Goal: Information Seeking & Learning: Find specific page/section

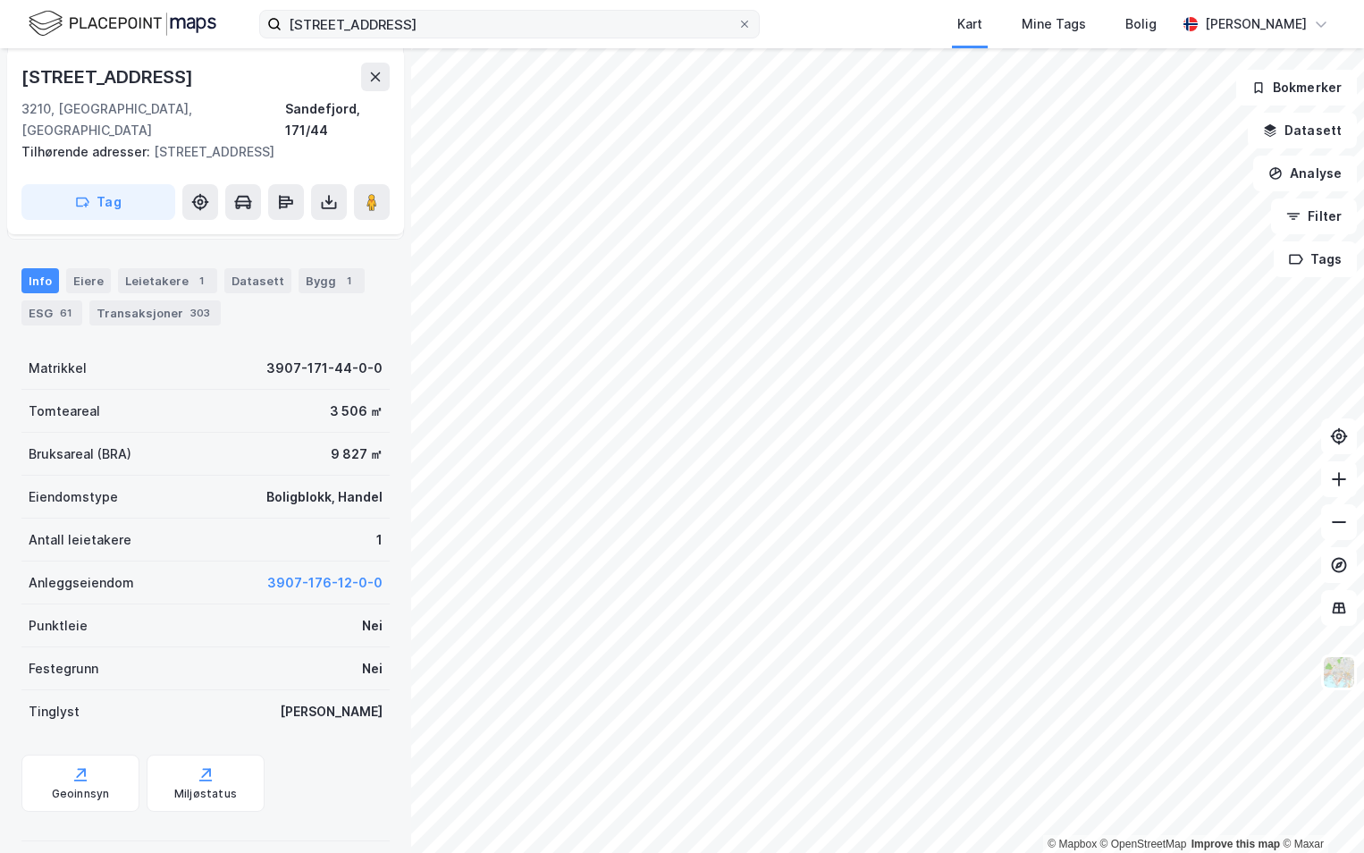
scroll to position [232, 0]
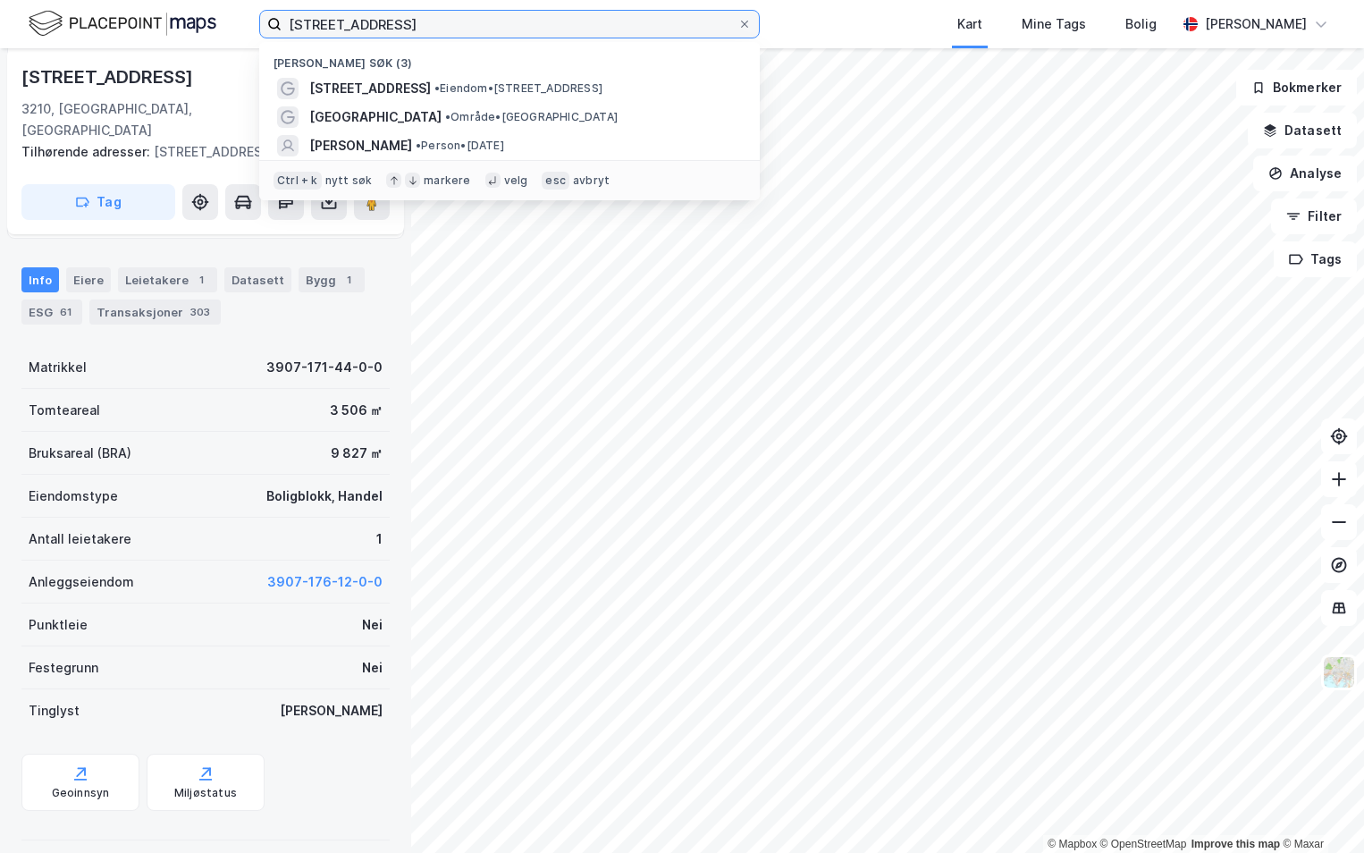
click at [506, 32] on input "[STREET_ADDRESS]" at bounding box center [510, 24] width 456 height 27
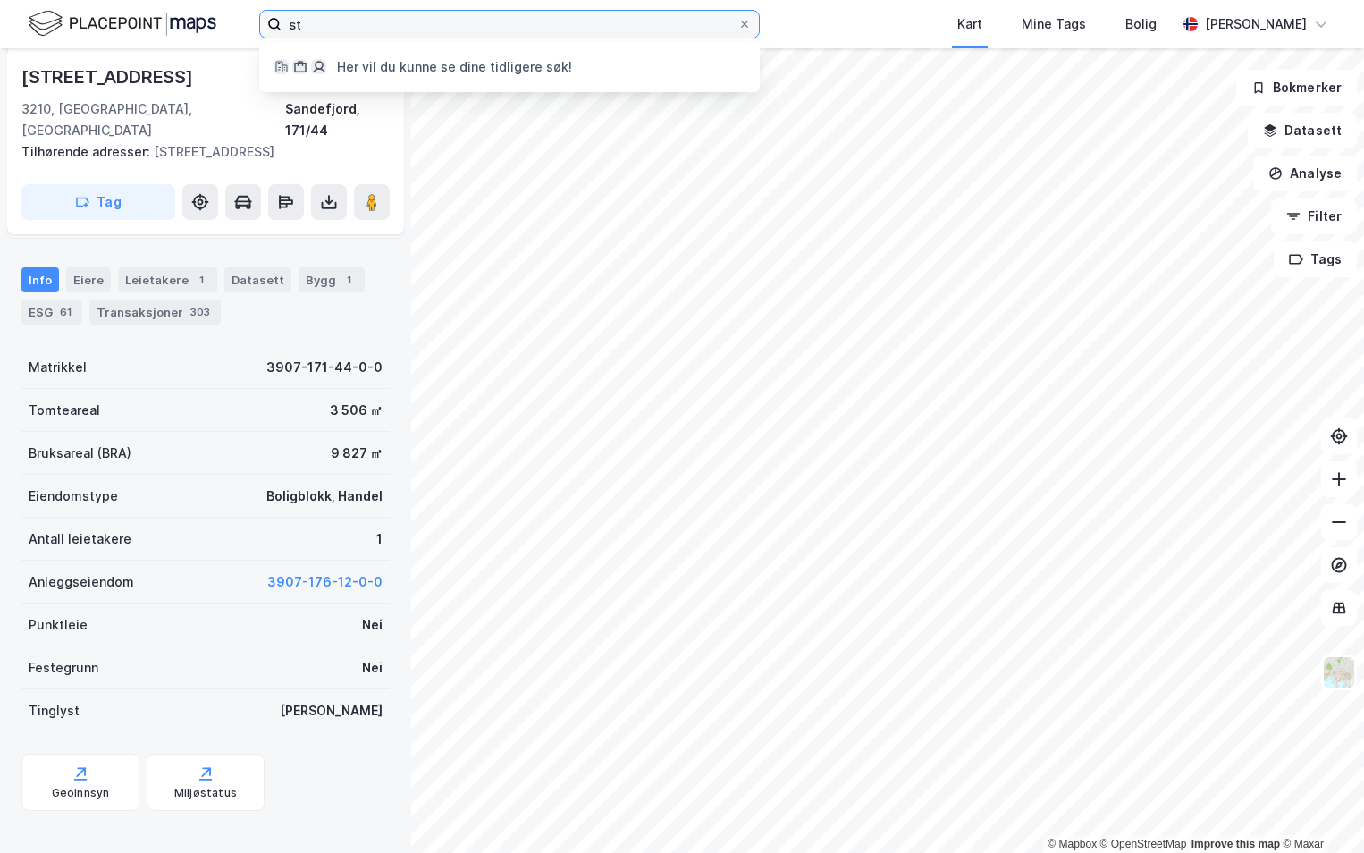
type input "s"
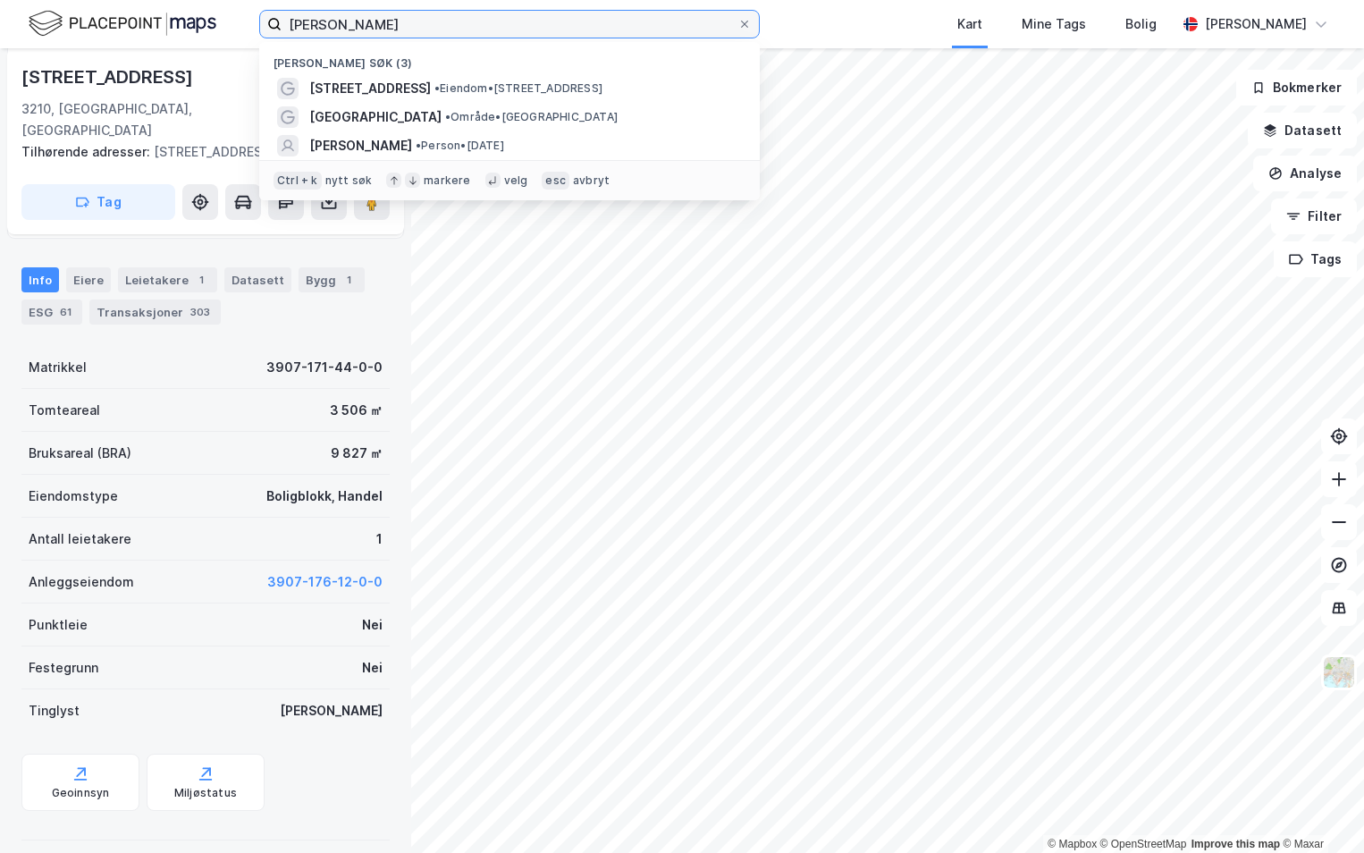
type input "[PERSON_NAME]"
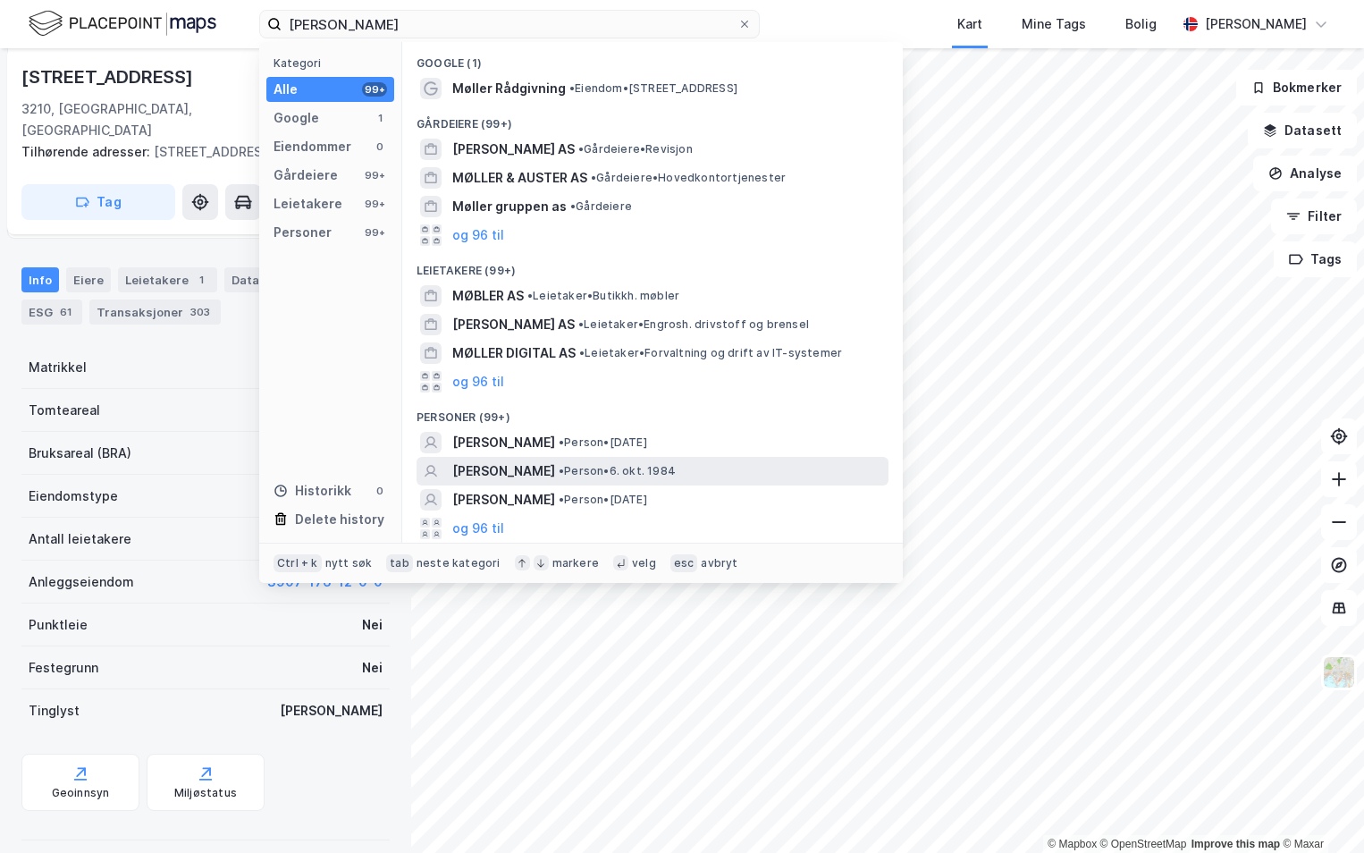
click at [555, 468] on span "[PERSON_NAME]" at bounding box center [503, 470] width 103 height 21
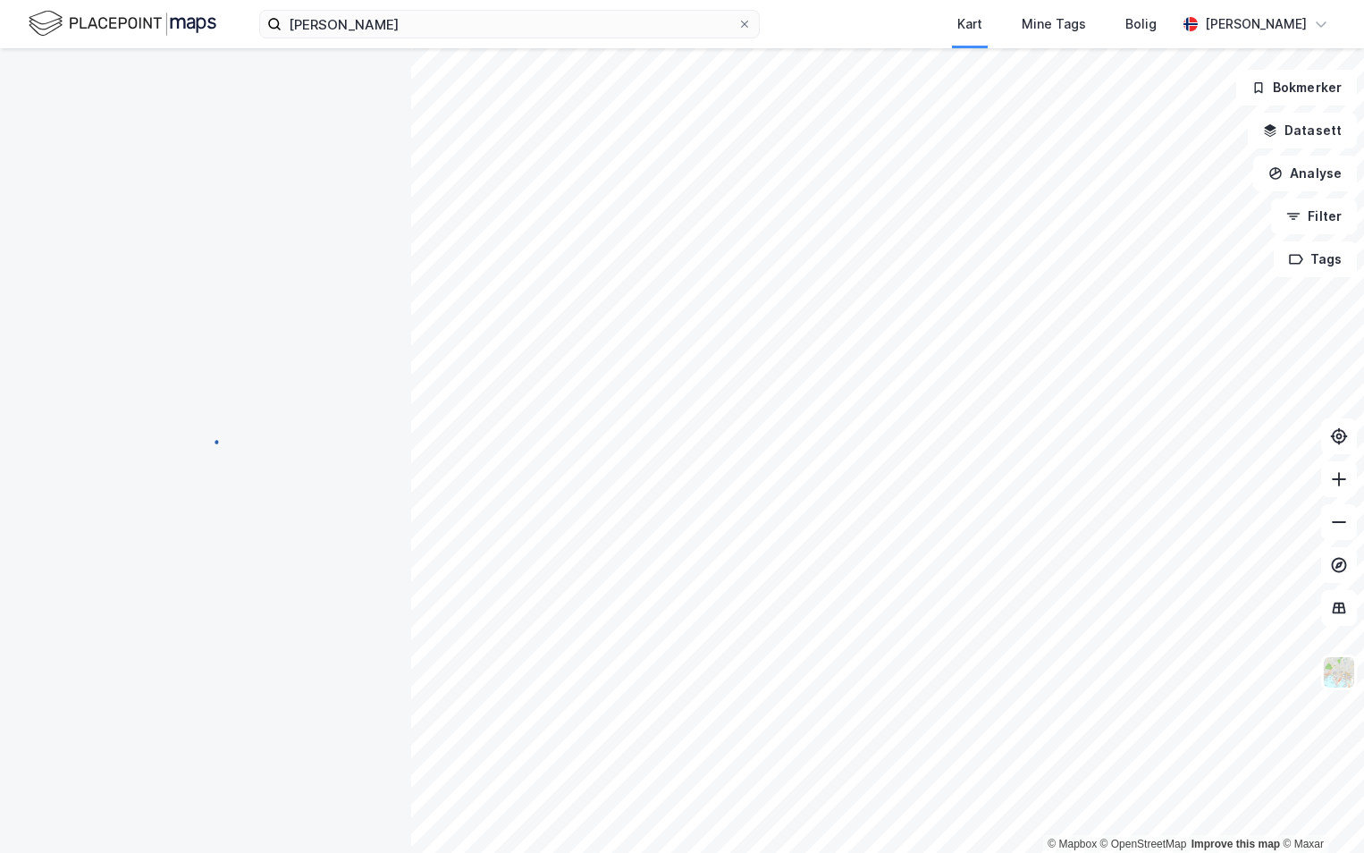
scroll to position [165, 0]
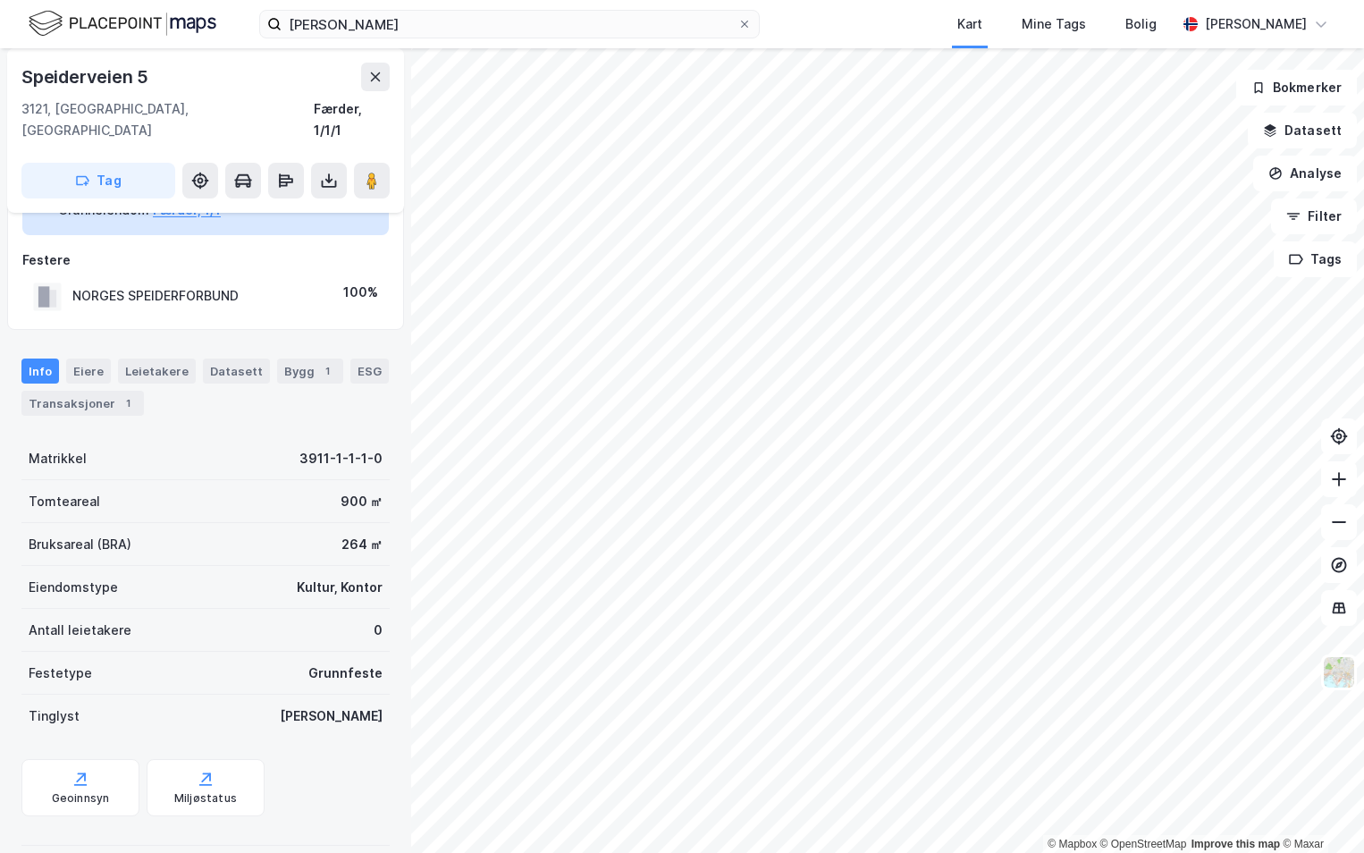
scroll to position [73, 0]
